Goal: Transaction & Acquisition: Purchase product/service

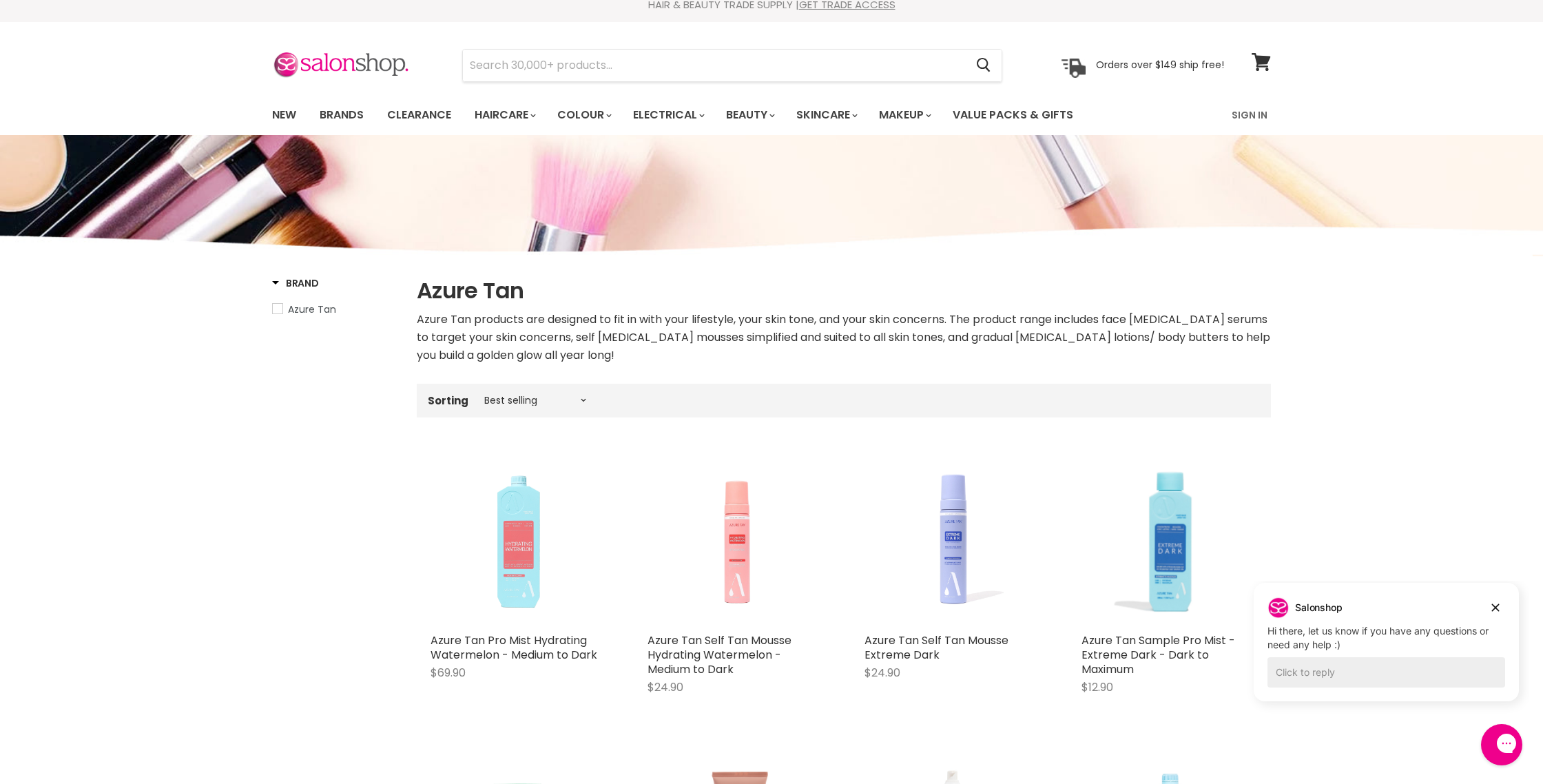
scroll to position [14, 0]
click at [445, 111] on link "Clearance" at bounding box center [419, 114] width 85 height 29
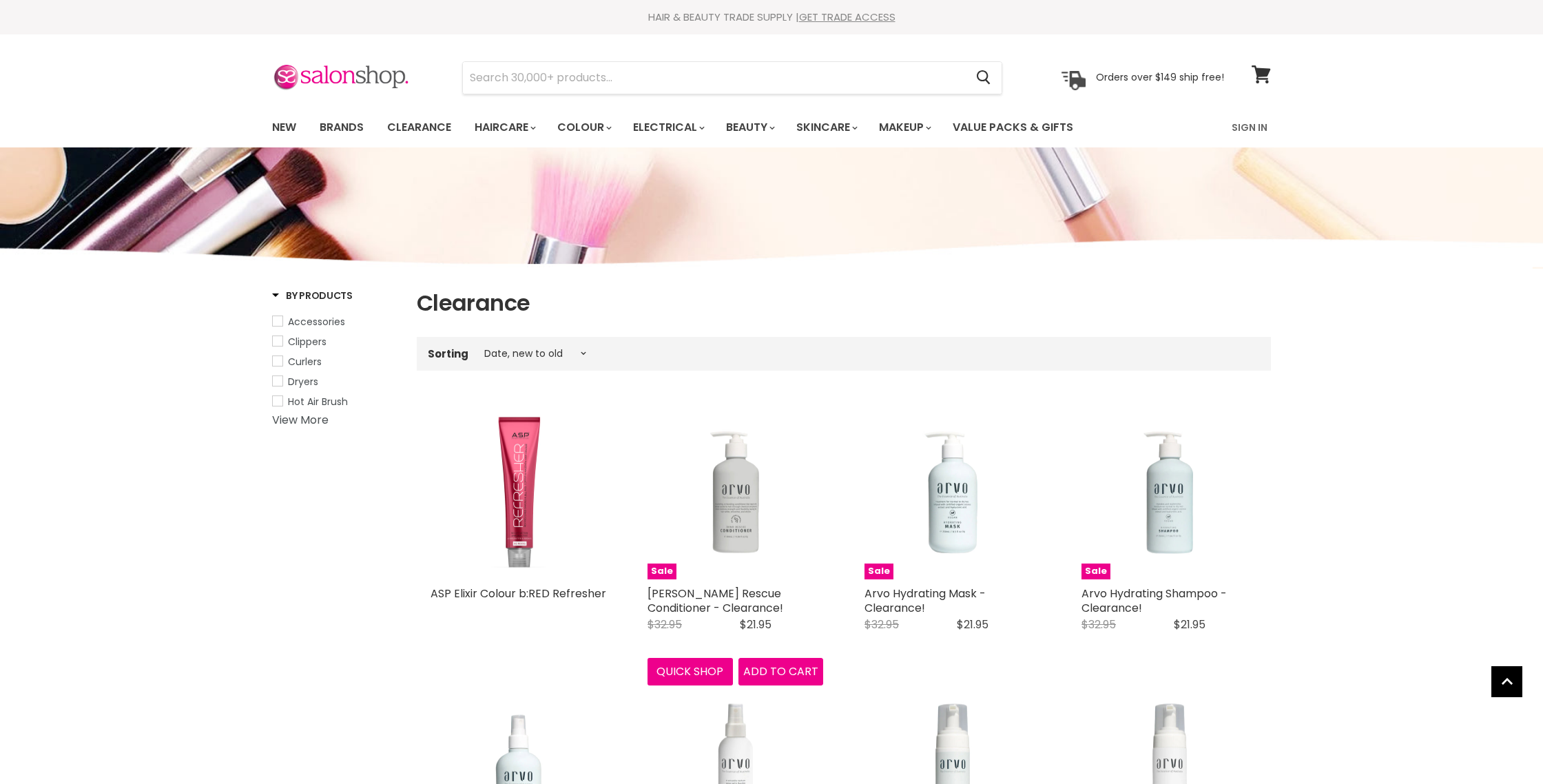
select select "created-descending"
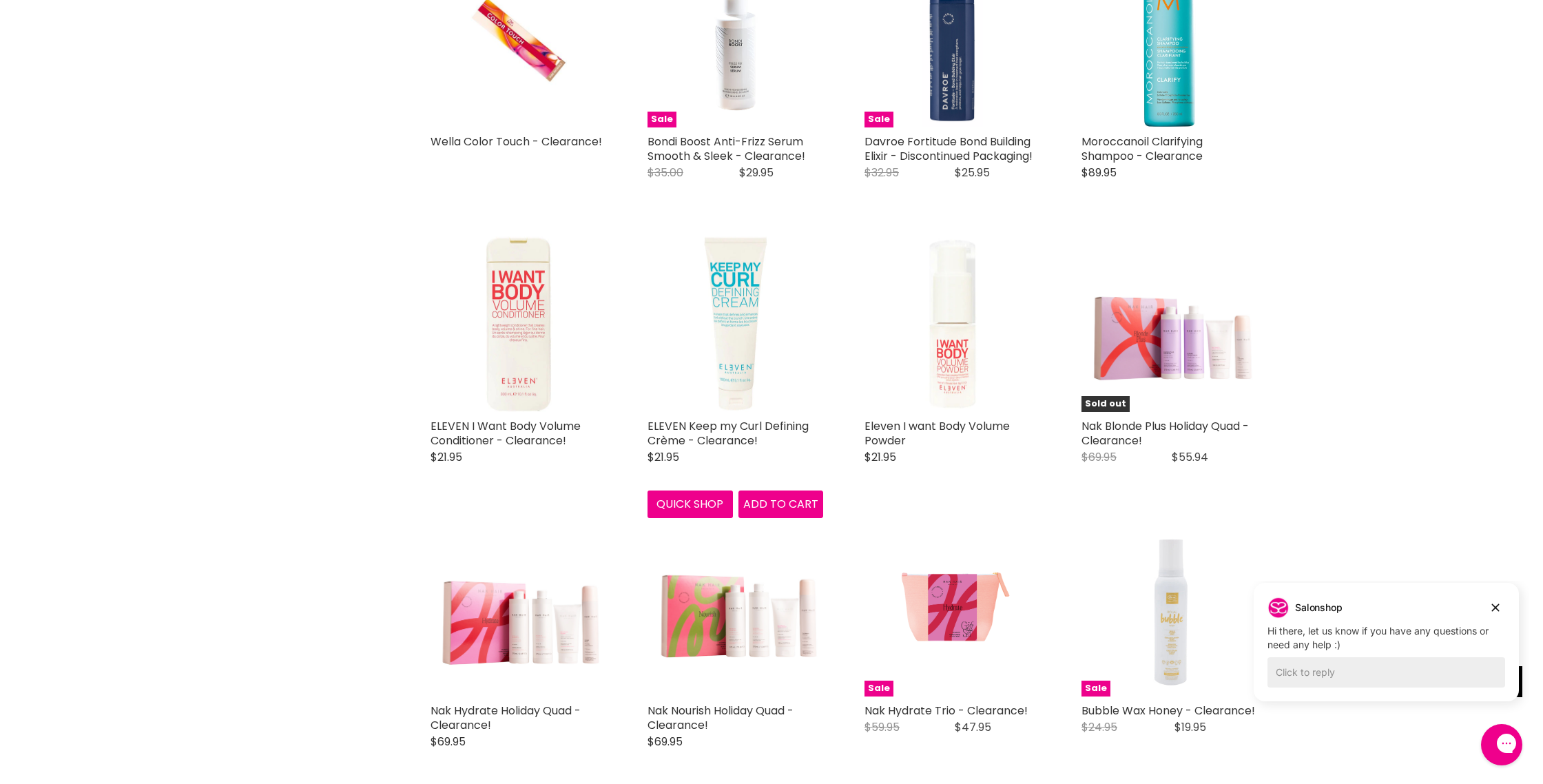
scroll to position [1876, 0]
